Goal: Information Seeking & Learning: Learn about a topic

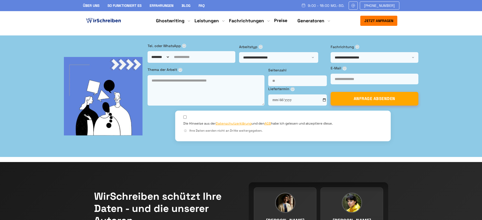
drag, startPoint x: 445, startPoint y: 16, endPoint x: 429, endPoint y: 22, distance: 16.9
click at [445, 16] on nav "Jetzt anfragen 9:00 - 18:00 Mo.-So. +49 441 93168019" at bounding box center [241, 20] width 482 height 19
drag, startPoint x: 81, startPoint y: 6, endPoint x: 101, endPoint y: 7, distance: 19.8
click at [101, 7] on div "Über uns So funktioniert es Erfahrungen Blog FAQ 9:00 - 18:00 Mo.-So. +49 441 9…" at bounding box center [241, 6] width 324 height 8
drag, startPoint x: 159, startPoint y: 68, endPoint x: 75, endPoint y: 52, distance: 84.9
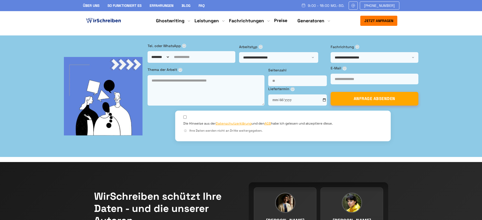
copy h1 "Ghostwriter Agentur in [GEOGRAPHIC_DATA]"
drag, startPoint x: 81, startPoint y: 79, endPoint x: 160, endPoint y: 95, distance: 80.8
copy span "Die hochwertige Ghostwriting-Agentur Wirschreiben bietet Ihnen professionelle U…"
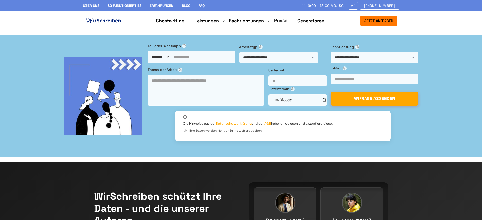
drag, startPoint x: 362, startPoint y: 18, endPoint x: 380, endPoint y: 22, distance: 18.6
click at [380, 22] on button "Jetzt anfragen" at bounding box center [378, 21] width 37 height 10
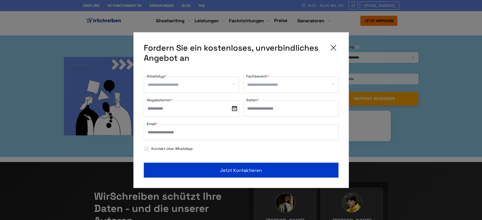
click at [334, 46] on icon at bounding box center [333, 47] width 5 height 5
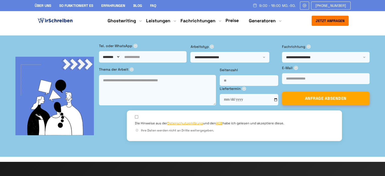
drag, startPoint x: 45, startPoint y: 114, endPoint x: 89, endPoint y: 113, distance: 44.8
copy li "Kostenlose Korrekturen"
drag, startPoint x: 44, startPoint y: 129, endPoint x: 88, endPoint y: 129, distance: 44.1
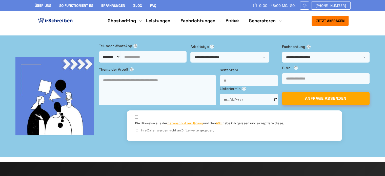
copy li "Garantierte Anonymität"
drag, startPoint x: 42, startPoint y: 145, endPoint x: 81, endPoint y: 145, distance: 39.3
copy li "Zertifizierte Autoren"
drag, startPoint x: 118, startPoint y: 114, endPoint x: 178, endPoint y: 117, distance: 59.9
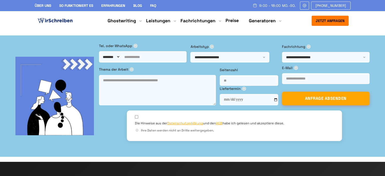
drag, startPoint x: 118, startPoint y: 113, endPoint x: 173, endPoint y: 114, distance: 55.2
drag, startPoint x: 117, startPoint y: 114, endPoint x: 172, endPoint y: 115, distance: 55.0
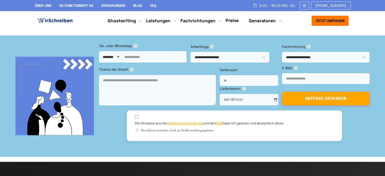
copy li "Individuelle Preisgestaltung"
drag, startPoint x: 116, startPoint y: 125, endPoint x: 140, endPoint y: 134, distance: 25.3
drag, startPoint x: 117, startPoint y: 126, endPoint x: 140, endPoint y: 133, distance: 24.8
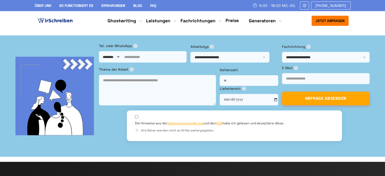
copy li "100 % Originaltext - keine KI, kein Plagiat"
drag, startPoint x: 120, startPoint y: 145, endPoint x: 152, endPoint y: 146, distance: 32.2
copy li "100% Datenschutz"
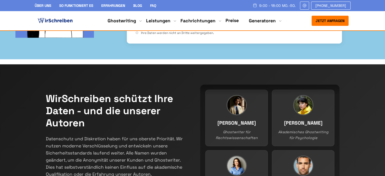
scroll to position [76, 0]
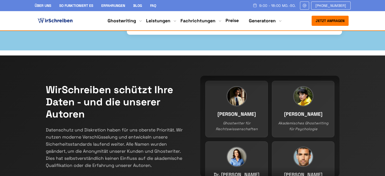
drag, startPoint x: 143, startPoint y: 139, endPoint x: 217, endPoint y: 141, distance: 74.3
copy div "ⓘ Ihre Daten werden nicht an Dritte weitergegeben."
click at [138, 26] on span "ⓘ" at bounding box center [137, 24] width 4 height 4
click at [139, 26] on span "ⓘ" at bounding box center [137, 24] width 4 height 4
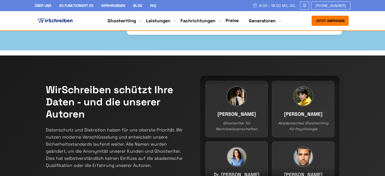
click at [138, 26] on span "ⓘ" at bounding box center [137, 24] width 4 height 4
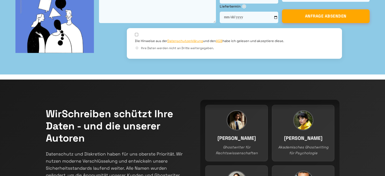
scroll to position [74, 0]
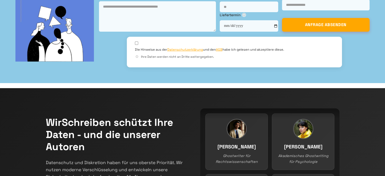
drag, startPoint x: 135, startPoint y: 99, endPoint x: 169, endPoint y: 99, distance: 34.2
click at [169, 75] on div "**********" at bounding box center [192, 22] width 375 height 106
copy label "Tel. oder WhatsApp"
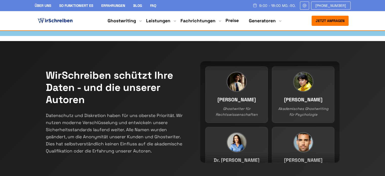
scroll to position [99, 0]
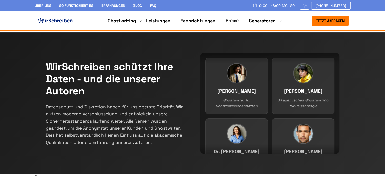
drag, startPoint x: 209, startPoint y: 42, endPoint x: 228, endPoint y: 45, distance: 18.5
drag, startPoint x: 291, startPoint y: 42, endPoint x: 315, endPoint y: 44, distance: 24.4
drag, startPoint x: 135, startPoint y: 66, endPoint x: 168, endPoint y: 69, distance: 33.6
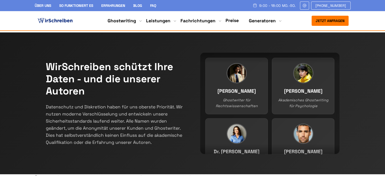
drag, startPoint x: 245, startPoint y: 68, endPoint x: 270, endPoint y: 69, distance: 24.3
drag, startPoint x: 318, startPoint y: 96, endPoint x: 367, endPoint y: 97, distance: 48.9
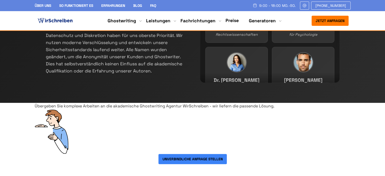
scroll to position [200, 0]
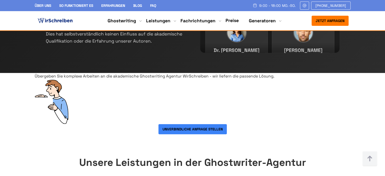
drag, startPoint x: 237, startPoint y: 68, endPoint x: 64, endPoint y: 57, distance: 173.8
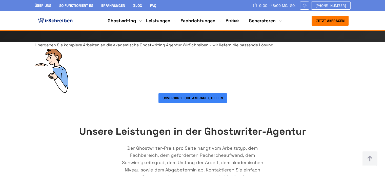
scroll to position [203, 0]
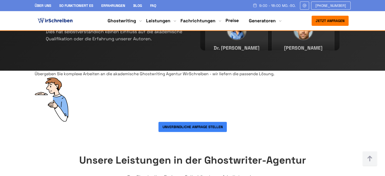
drag, startPoint x: 207, startPoint y: 139, endPoint x: 32, endPoint y: 80, distance: 184.6
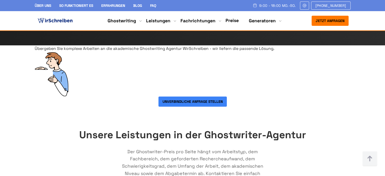
drag, startPoint x: 76, startPoint y: 125, endPoint x: 316, endPoint y: 127, distance: 239.9
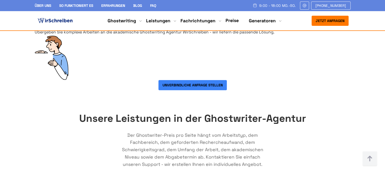
scroll to position [253, 0]
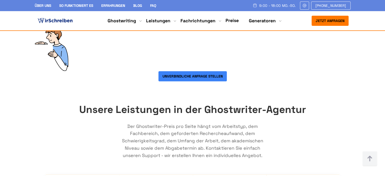
drag, startPoint x: 157, startPoint y: 100, endPoint x: 191, endPoint y: 109, distance: 35.5
drag, startPoint x: 253, startPoint y: 101, endPoint x: 317, endPoint y: 102, distance: 63.3
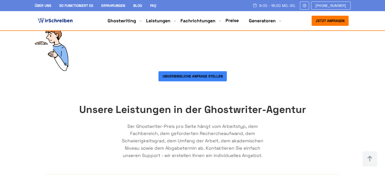
drag, startPoint x: 158, startPoint y: 101, endPoint x: 200, endPoint y: 112, distance: 43.3
drag, startPoint x: 252, startPoint y: 101, endPoint x: 316, endPoint y: 102, distance: 64.6
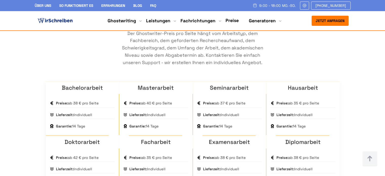
scroll to position [355, 0]
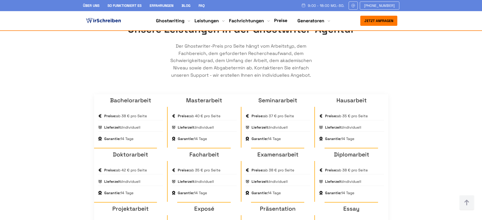
scroll to position [323, 0]
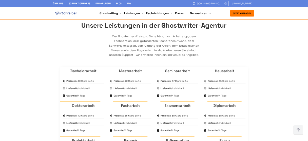
scroll to position [323, 0]
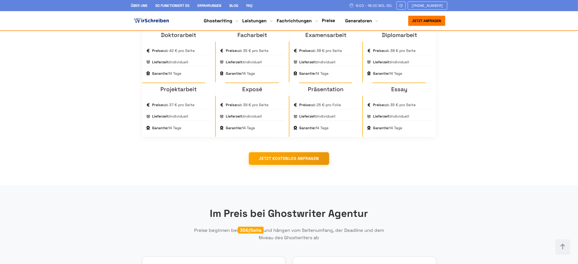
scroll to position [437, 0]
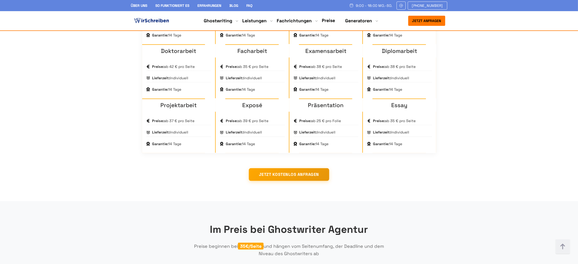
drag, startPoint x: 179, startPoint y: 182, endPoint x: 133, endPoint y: 158, distance: 51.7
drag, startPoint x: 139, startPoint y: 198, endPoint x: 255, endPoint y: 232, distance: 120.5
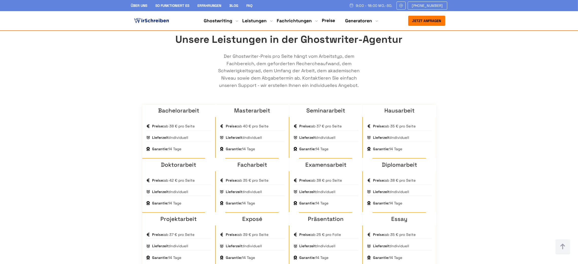
scroll to position [285, 0]
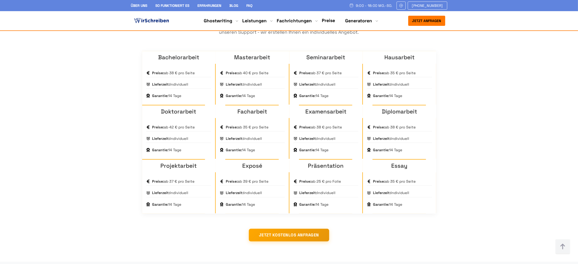
scroll to position [475, 0]
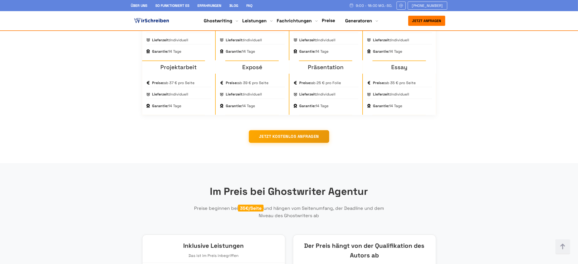
drag, startPoint x: 378, startPoint y: 116, endPoint x: 420, endPoint y: 115, distance: 42.3
drag, startPoint x: 377, startPoint y: 120, endPoint x: 411, endPoint y: 131, distance: 36.1
drag, startPoint x: 422, startPoint y: 126, endPoint x: 377, endPoint y: 122, distance: 45.3
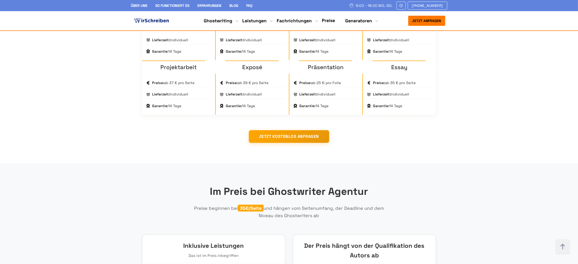
drag, startPoint x: 377, startPoint y: 119, endPoint x: 406, endPoint y: 125, distance: 29.9
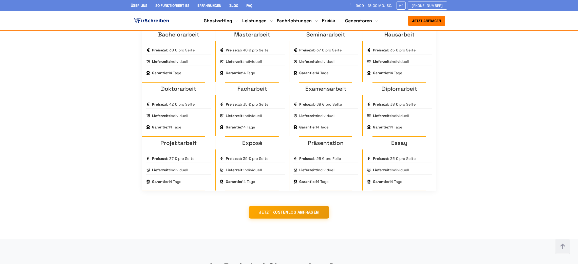
scroll to position [399, 0]
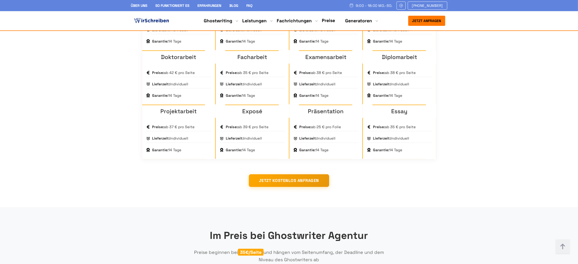
scroll to position [475, 0]
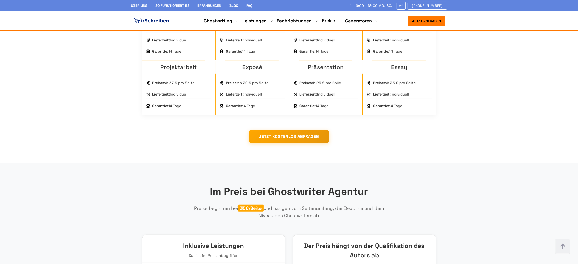
drag, startPoint x: 409, startPoint y: 164, endPoint x: 407, endPoint y: 144, distance: 20.1
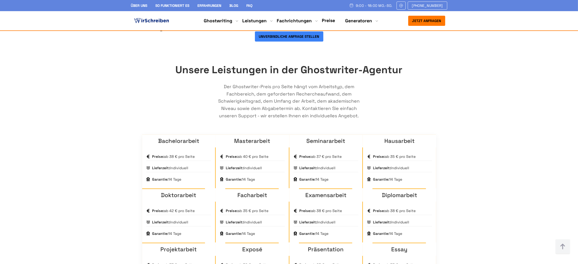
scroll to position [323, 0]
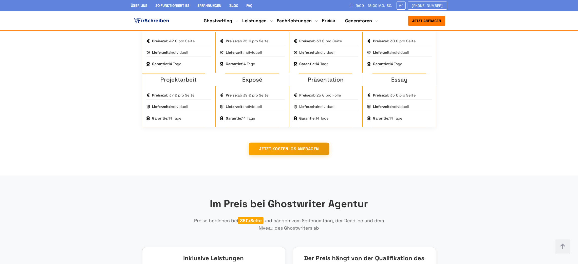
scroll to position [475, 0]
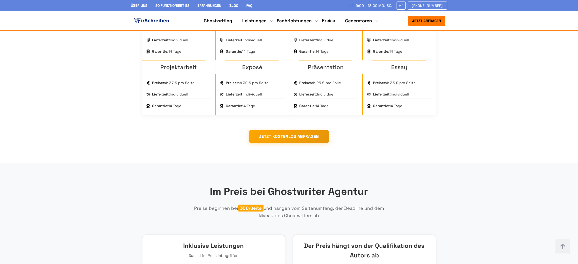
drag, startPoint x: 316, startPoint y: 179, endPoint x: 346, endPoint y: 186, distance: 30.6
drag, startPoint x: 319, startPoint y: 194, endPoint x: 314, endPoint y: 194, distance: 4.6
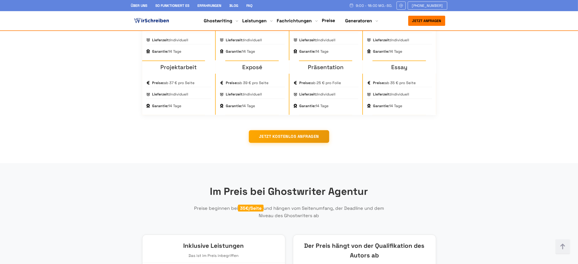
drag, startPoint x: 320, startPoint y: 194, endPoint x: 326, endPoint y: 195, distance: 6.9
drag, startPoint x: 320, startPoint y: 193, endPoint x: 328, endPoint y: 193, distance: 7.9
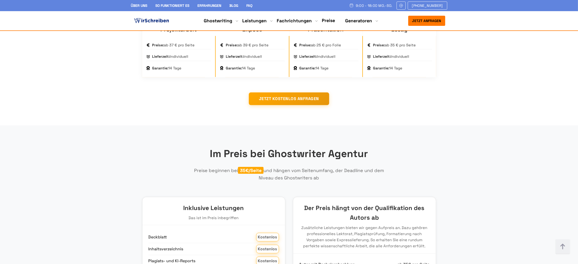
scroll to position [551, 0]
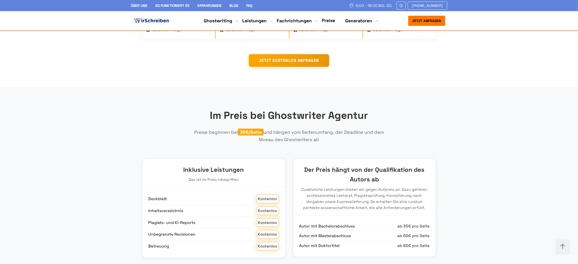
drag, startPoint x: 348, startPoint y: 124, endPoint x: 338, endPoint y: 122, distance: 9.8
drag, startPoint x: 357, startPoint y: 125, endPoint x: 338, endPoint y: 121, distance: 18.6
drag, startPoint x: 320, startPoint y: 117, endPoint x: 345, endPoint y: 122, distance: 25.2
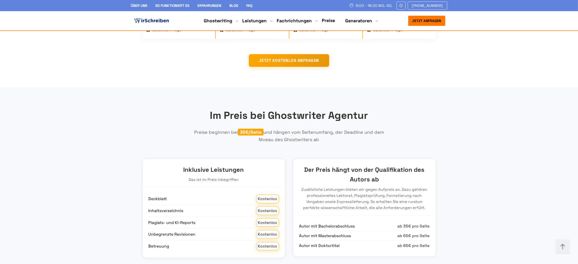
drag, startPoint x: 346, startPoint y: 123, endPoint x: 314, endPoint y: 117, distance: 32.7
drag, startPoint x: 328, startPoint y: 118, endPoint x: 332, endPoint y: 120, distance: 4.5
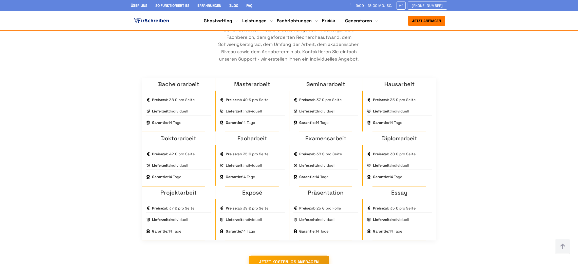
scroll to position [285, 0]
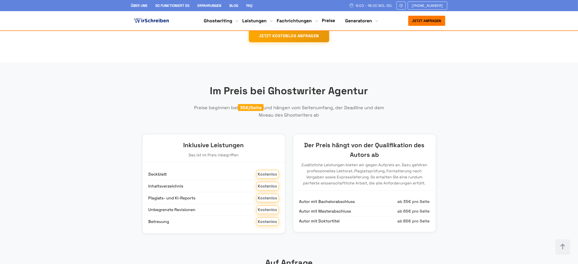
scroll to position [589, 0]
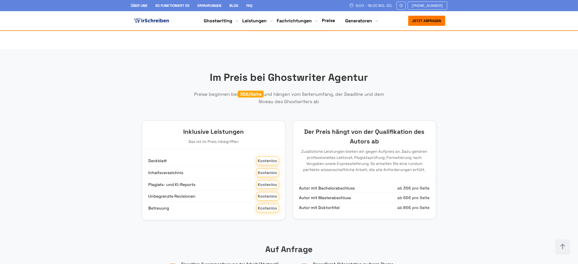
drag, startPoint x: 175, startPoint y: 152, endPoint x: 279, endPoint y: 162, distance: 103.8
drag, startPoint x: 258, startPoint y: 187, endPoint x: 318, endPoint y: 185, distance: 60.3
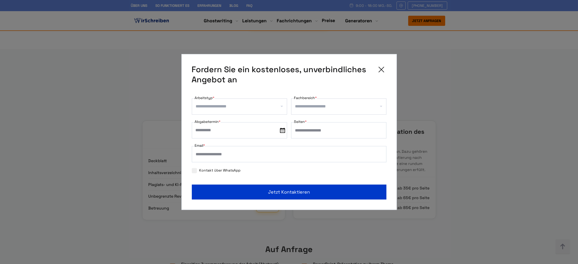
click at [381, 68] on icon at bounding box center [381, 70] width 10 height 10
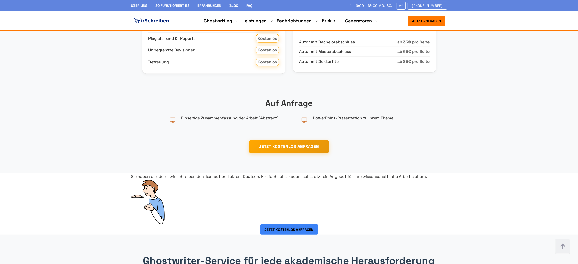
scroll to position [722, 0]
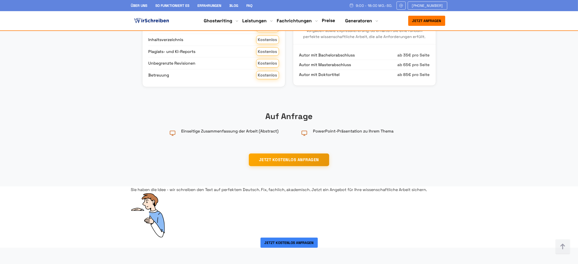
drag, startPoint x: 162, startPoint y: 124, endPoint x: 377, endPoint y: 138, distance: 216.3
drag, startPoint x: 178, startPoint y: 111, endPoint x: 426, endPoint y: 106, distance: 248.0
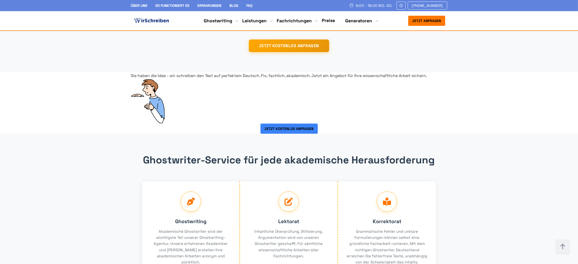
scroll to position [760, 0]
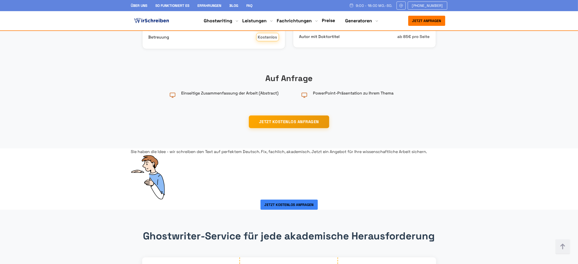
drag, startPoint x: 154, startPoint y: 123, endPoint x: 206, endPoint y: 124, distance: 52.2
drag, startPoint x: 230, startPoint y: 124, endPoint x: 275, endPoint y: 126, distance: 44.6
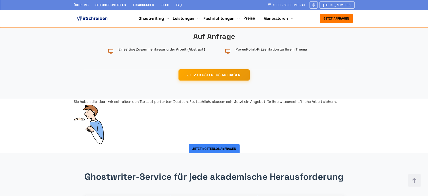
scroll to position [342, 0]
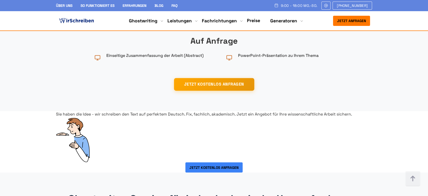
drag, startPoint x: 77, startPoint y: 103, endPoint x: 119, endPoint y: 104, distance: 42.3
drag, startPoint x: 76, startPoint y: 114, endPoint x: 116, endPoint y: 116, distance: 39.0
drag, startPoint x: 77, startPoint y: 125, endPoint x: 112, endPoint y: 127, distance: 35.5
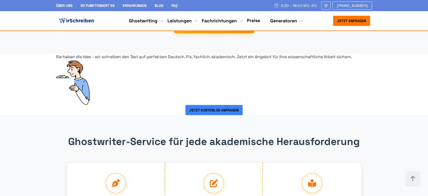
scroll to position [854, 0]
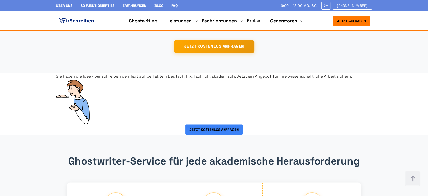
scroll to position [826, 0]
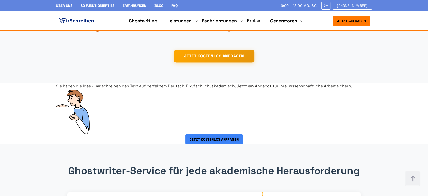
drag, startPoint x: 163, startPoint y: 74, endPoint x: 200, endPoint y: 79, distance: 37.0
drag, startPoint x: 169, startPoint y: 87, endPoint x: 191, endPoint y: 88, distance: 22.1
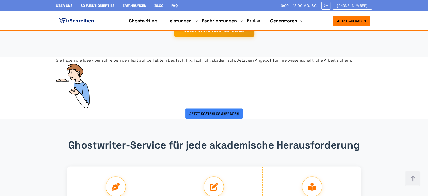
scroll to position [882, 0]
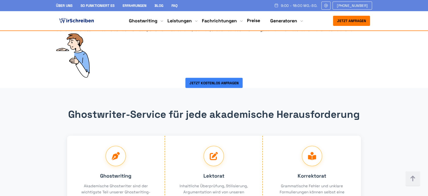
drag, startPoint x: 221, startPoint y: 139, endPoint x: 289, endPoint y: 168, distance: 73.4
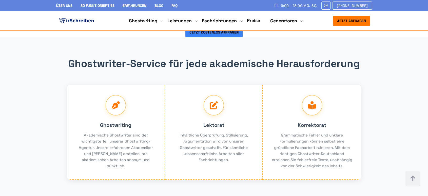
scroll to position [826, 0]
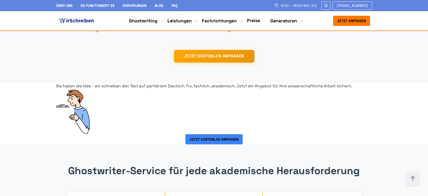
drag, startPoint x: 126, startPoint y: 61, endPoint x: 71, endPoint y: 62, distance: 55.0
drag, startPoint x: 229, startPoint y: 60, endPoint x: 284, endPoint y: 60, distance: 54.5
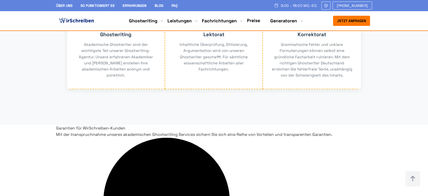
scroll to position [1051, 0]
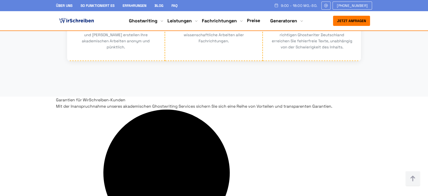
drag, startPoint x: 134, startPoint y: 63, endPoint x: 294, endPoint y: 62, distance: 160.1
drag, startPoint x: 118, startPoint y: 84, endPoint x: 255, endPoint y: 95, distance: 137.2
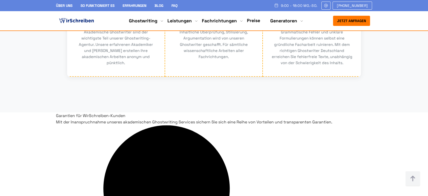
scroll to position [995, 0]
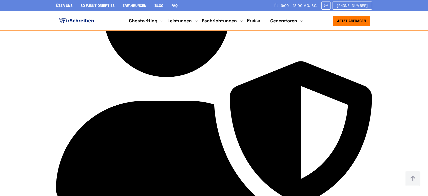
scroll to position [1220, 0]
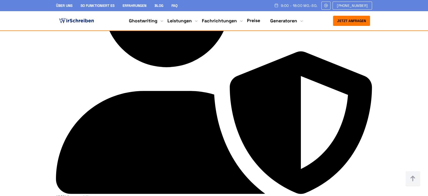
drag, startPoint x: 191, startPoint y: 72, endPoint x: 260, endPoint y: 67, distance: 69.4
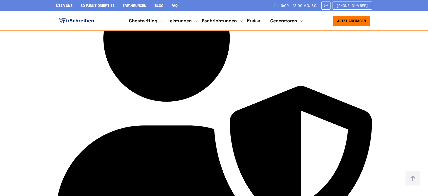
scroll to position [1210, 0]
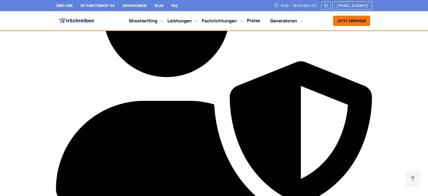
drag, startPoint x: 106, startPoint y: 93, endPoint x: 135, endPoint y: 101, distance: 30.8
drag, startPoint x: 237, startPoint y: 96, endPoint x: 328, endPoint y: 93, distance: 91.0
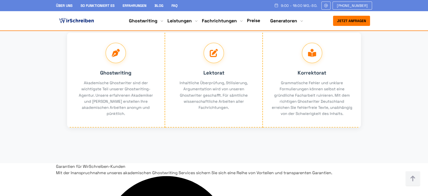
scroll to position [844, 0]
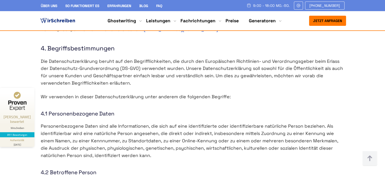
scroll to position [583, 0]
